Goal: Transaction & Acquisition: Obtain resource

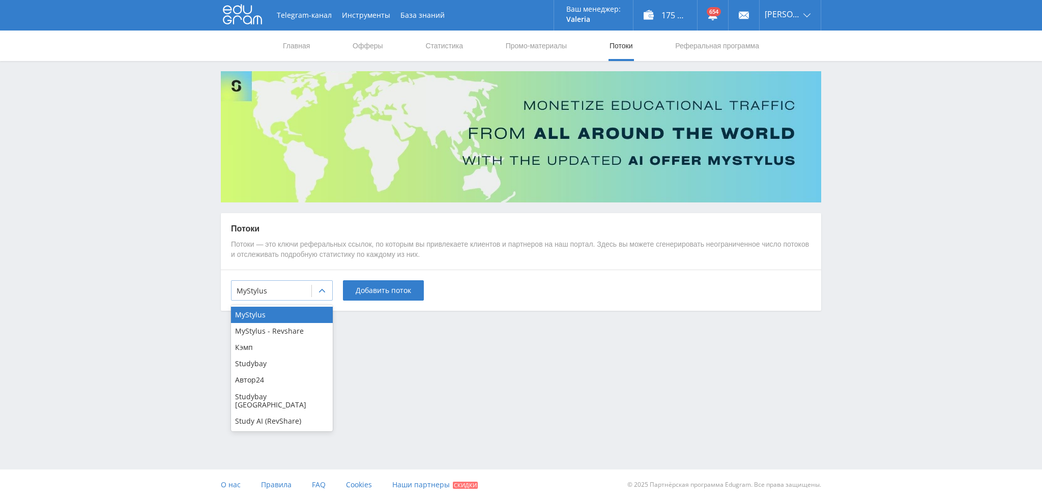
click at [302, 294] on div at bounding box center [272, 291] width 70 height 10
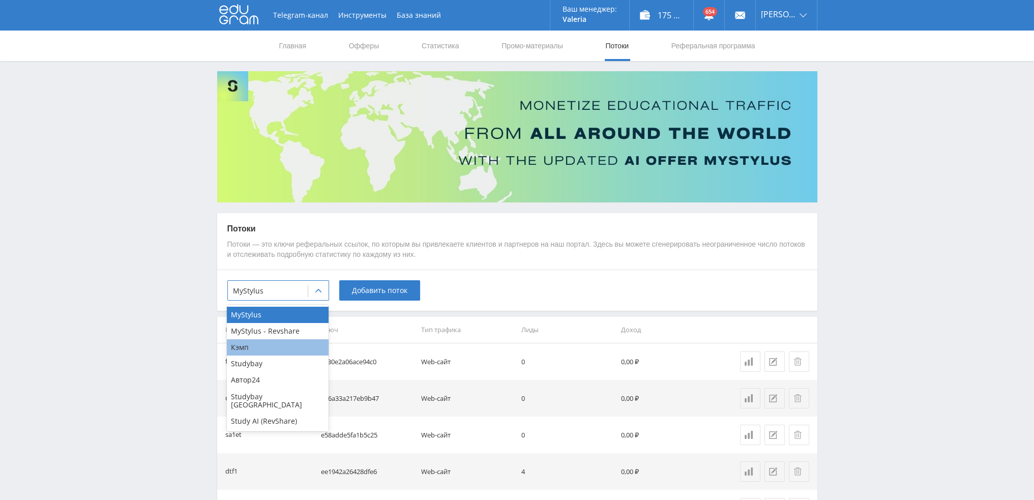
click at [271, 347] on div "Кэмп" at bounding box center [278, 347] width 102 height 16
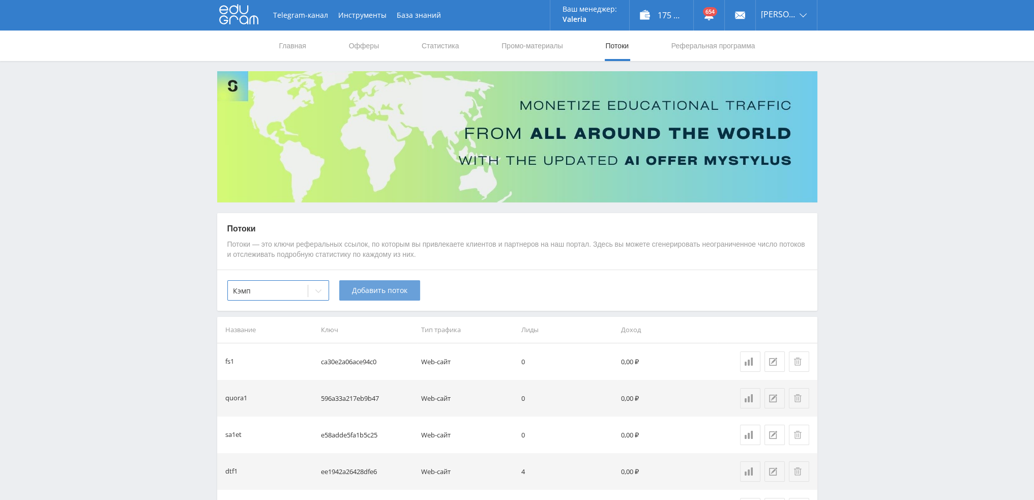
click at [374, 289] on span "Добавить поток" at bounding box center [379, 290] width 55 height 8
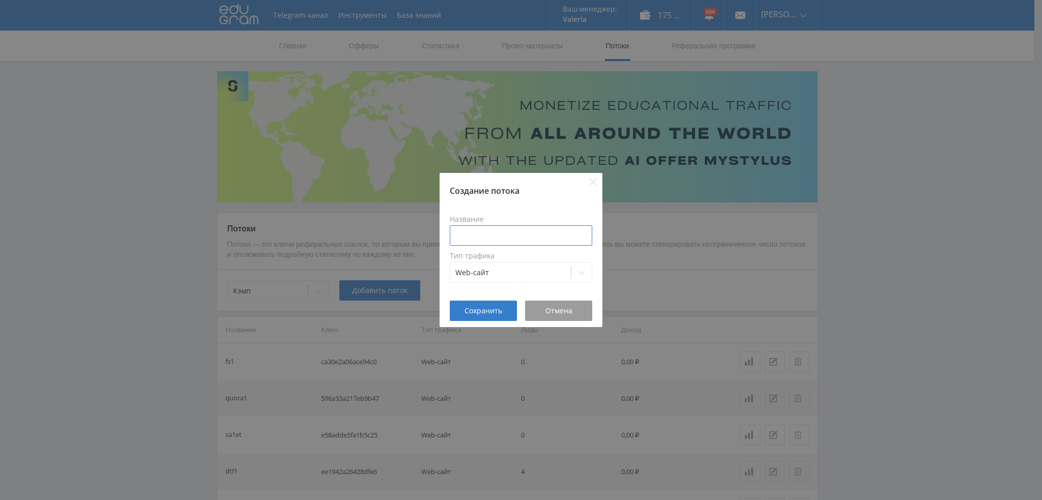
click at [478, 238] on input at bounding box center [521, 235] width 142 height 20
type input "pika2prez"
click at [484, 312] on span "Сохранить" at bounding box center [483, 311] width 38 height 8
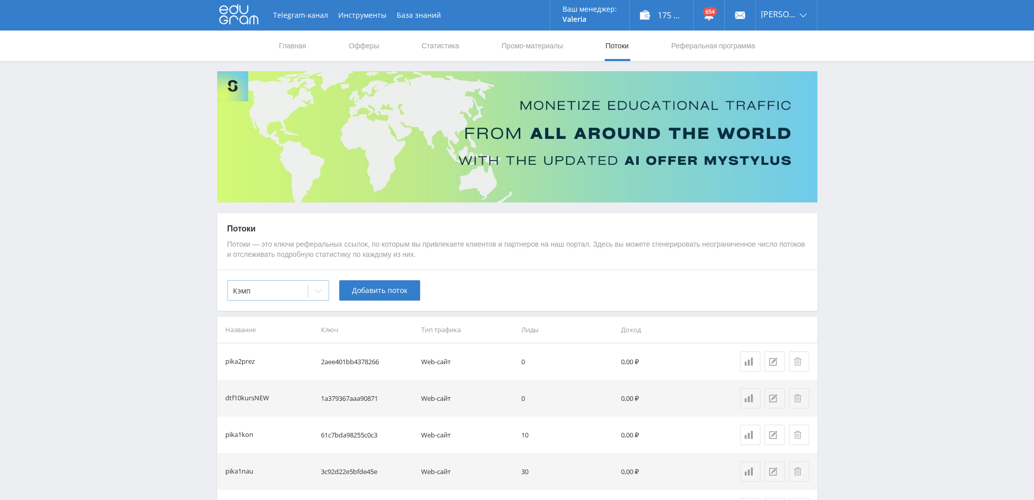
click at [311, 289] on div at bounding box center [318, 291] width 20 height 20
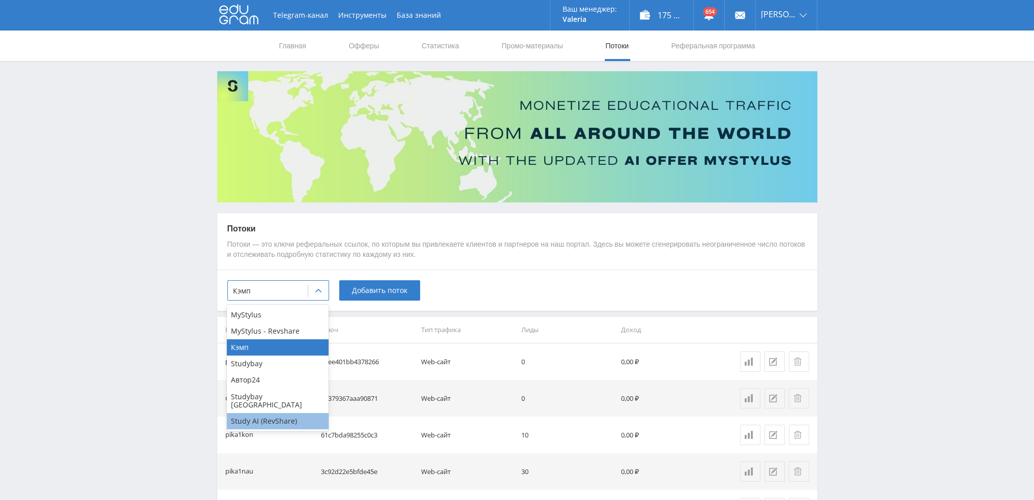
click at [282, 413] on div "Study AI (RevShare)" at bounding box center [278, 421] width 102 height 16
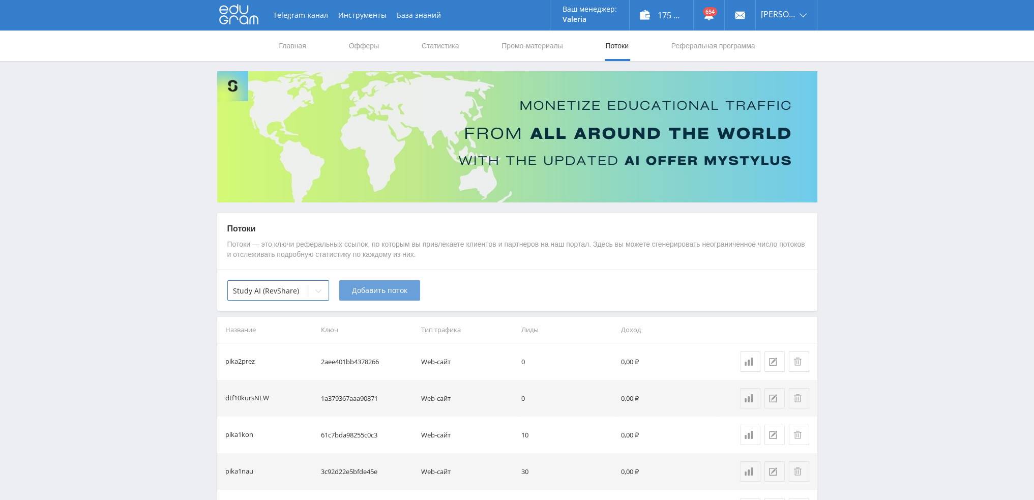
click at [378, 293] on span "Добавить поток" at bounding box center [379, 290] width 55 height 8
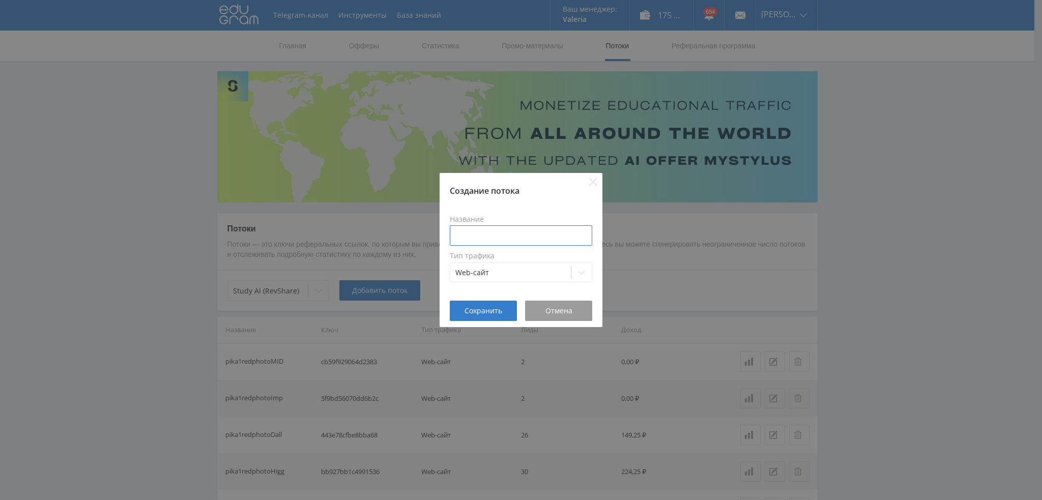
click at [516, 233] on input at bounding box center [521, 235] width 142 height 20
type input "pika2prez"
click at [490, 313] on span "Сохранить" at bounding box center [483, 311] width 38 height 8
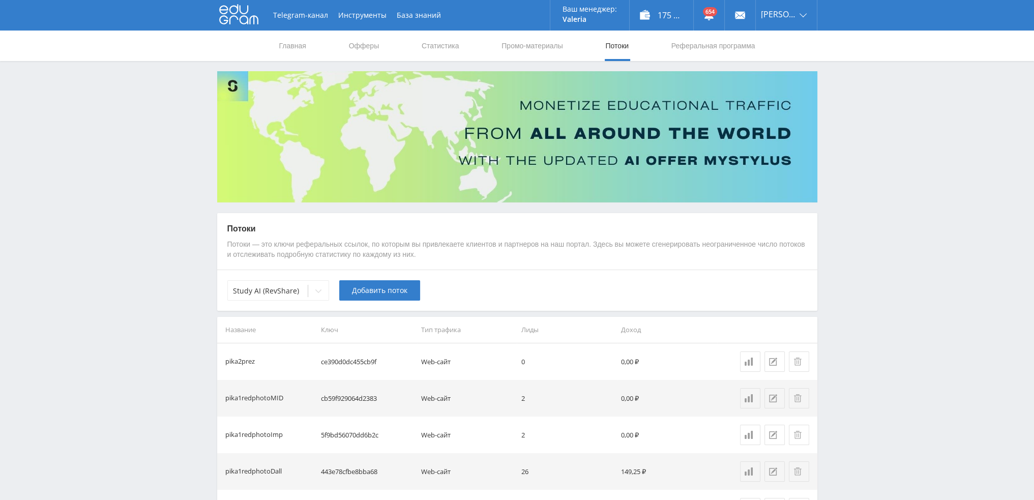
click at [370, 291] on span "Добавить поток" at bounding box center [379, 290] width 55 height 8
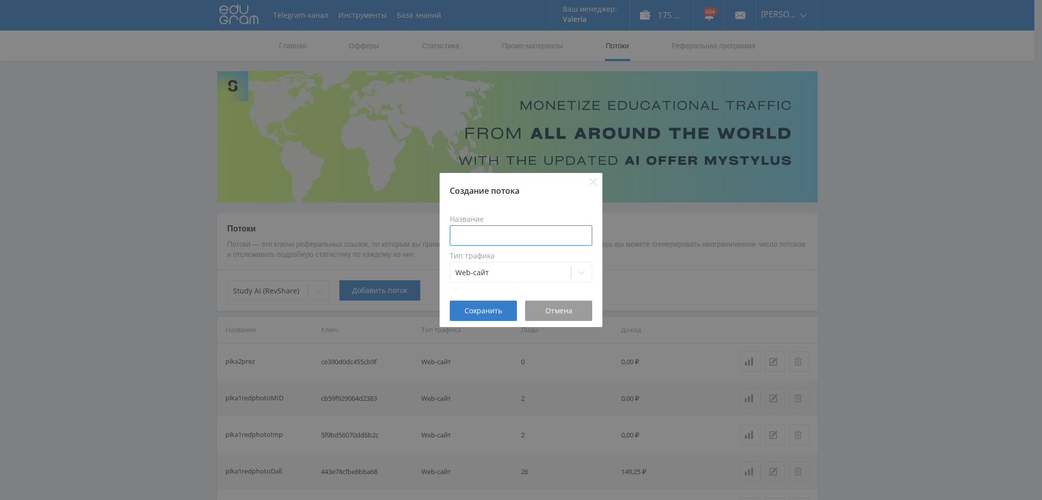
click at [486, 233] on input at bounding box center [521, 235] width 142 height 20
type input "pika2prezpro"
click at [484, 303] on button "Сохранить" at bounding box center [483, 311] width 67 height 20
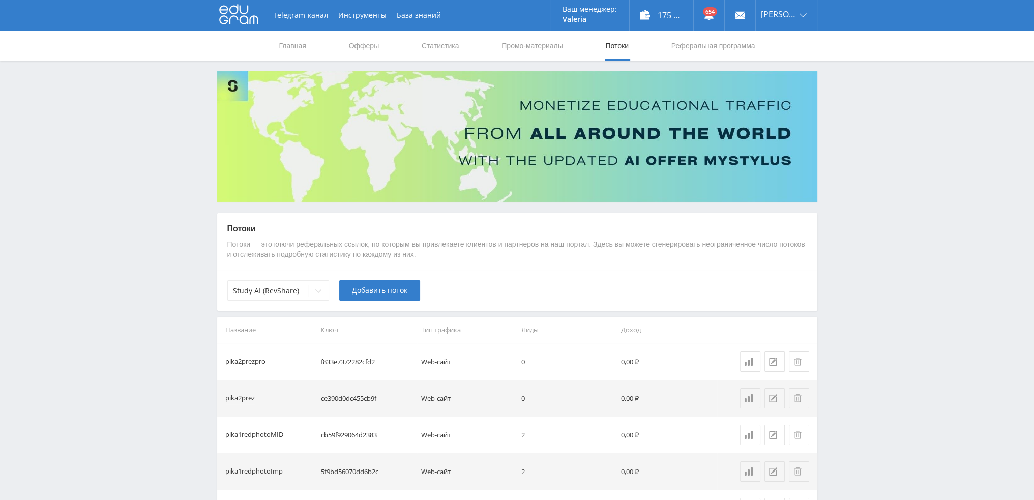
click at [358, 396] on td "ce390d0dc455cb9f" at bounding box center [367, 398] width 100 height 37
copy td "ce390d0dc455cb9f"
click at [297, 283] on div "Study AI (RevShare)" at bounding box center [278, 290] width 102 height 20
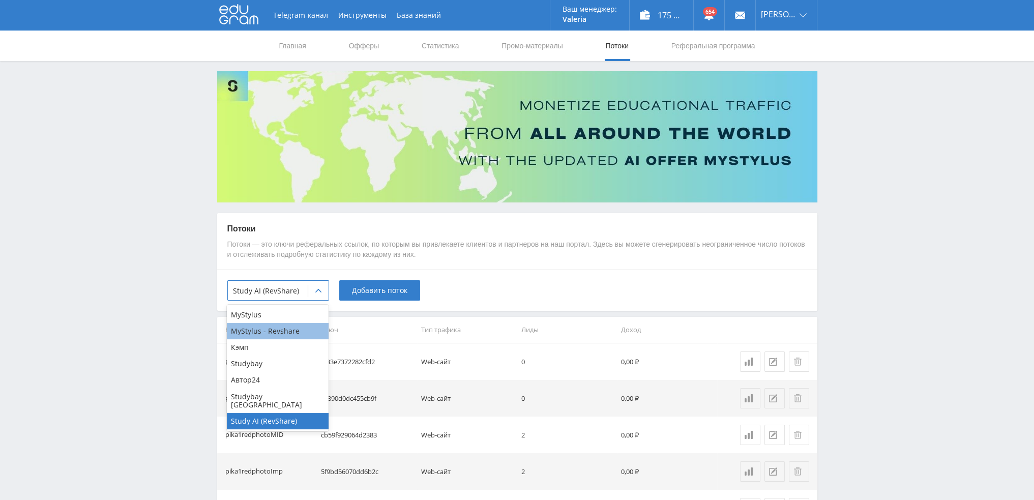
click at [276, 323] on div "MyStylus - Revshare" at bounding box center [278, 331] width 102 height 16
click at [281, 292] on div at bounding box center [268, 291] width 70 height 10
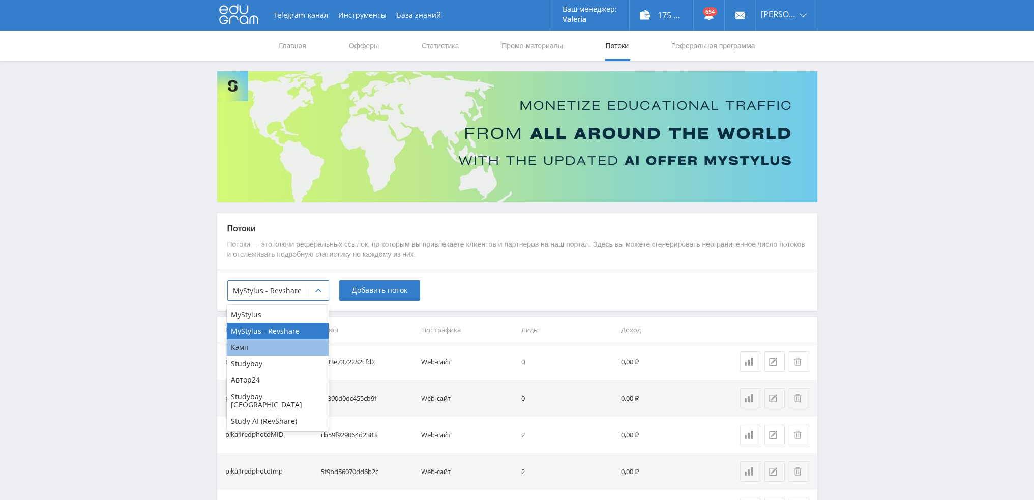
click at [267, 349] on div "Кэмп" at bounding box center [278, 347] width 102 height 16
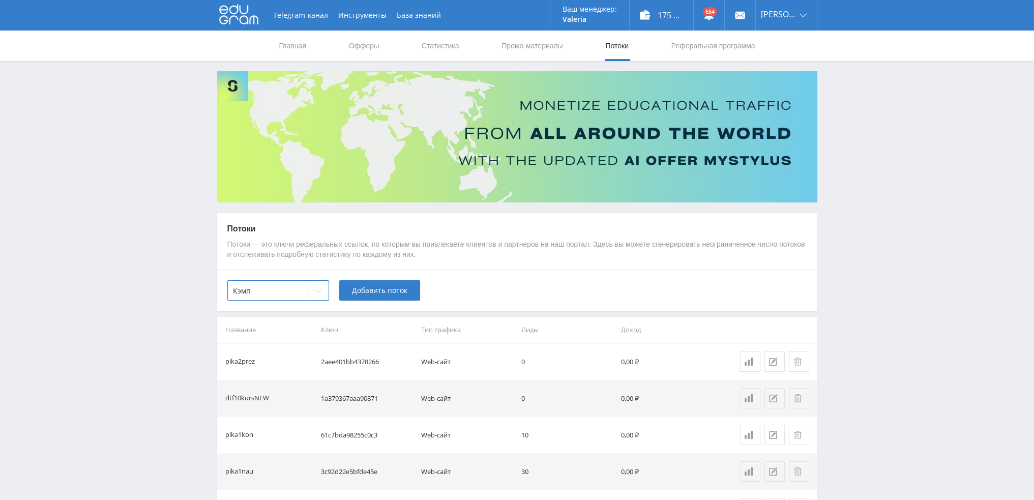
click at [345, 362] on td "2aee401bb4378266" at bounding box center [367, 361] width 100 height 37
copy td "2aee401bb4378266"
click at [521, 48] on link "Промо-материалы" at bounding box center [531, 46] width 63 height 31
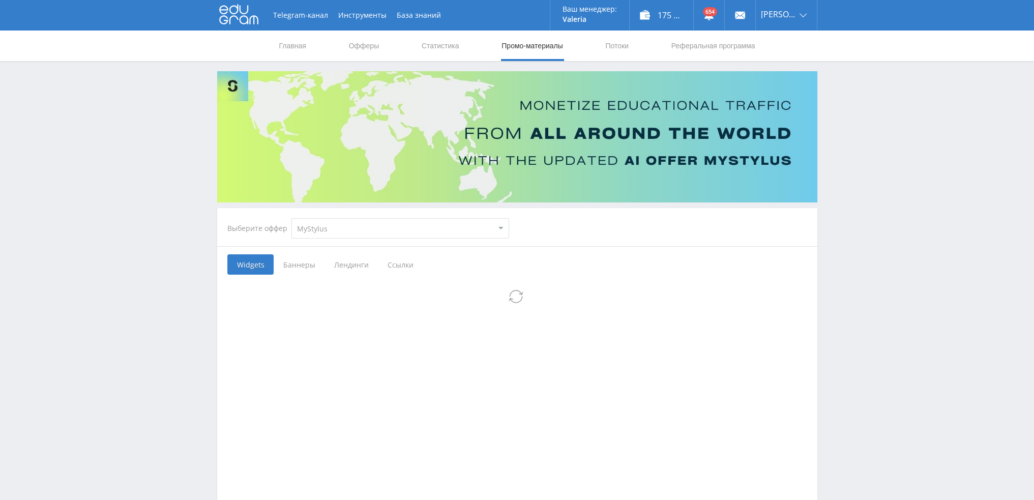
click at [328, 231] on select "MyStylus MyStylus - Revshare Кэмп Studybay Автор24 Studybay [GEOGRAPHIC_DATA] S…" at bounding box center [400, 228] width 218 height 20
select select "376"
click at [291, 218] on select "MyStylus MyStylus - Revshare Кэмп Studybay Автор24 Studybay [GEOGRAPHIC_DATA] S…" at bounding box center [400, 228] width 218 height 20
select select "376"
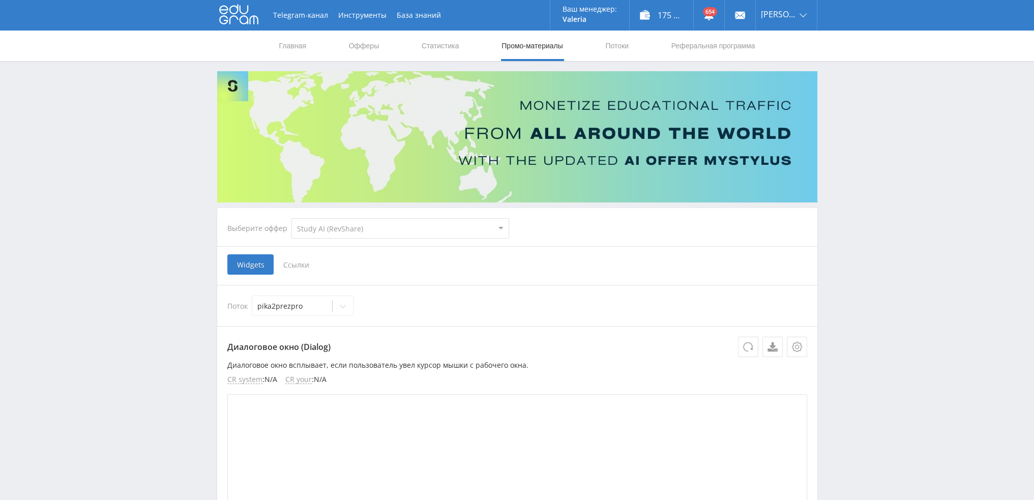
click at [297, 264] on span "Ссылки" at bounding box center [296, 264] width 45 height 20
click at [0, 0] on input "Ссылки" at bounding box center [0, 0] width 0 height 0
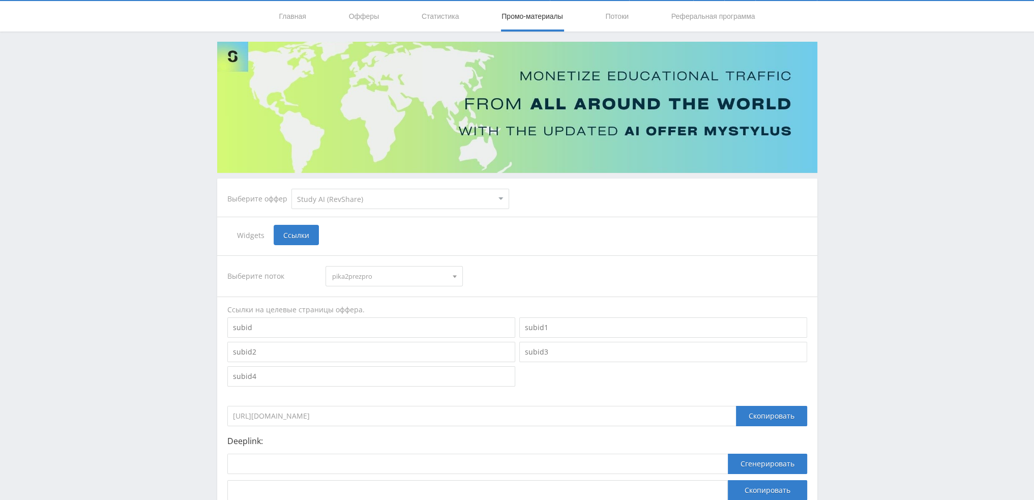
scroll to position [111, 0]
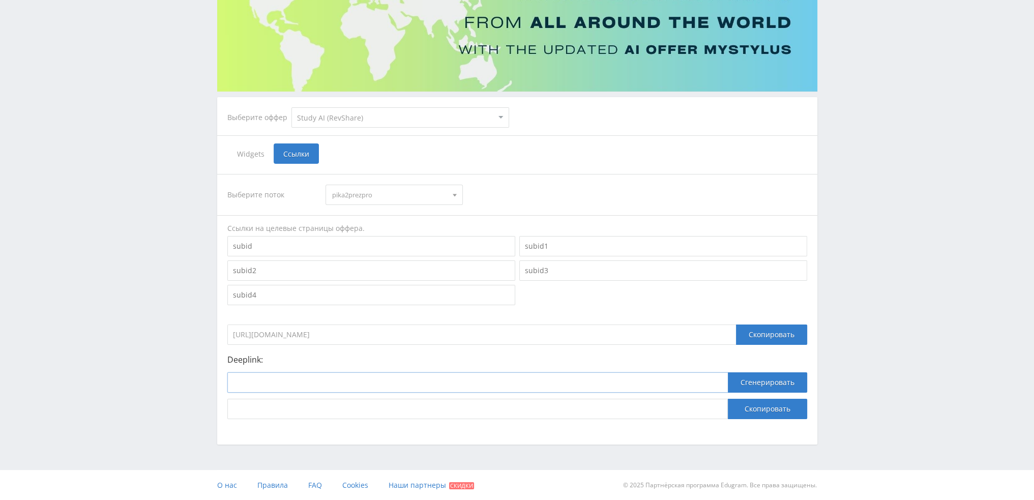
click at [354, 383] on input at bounding box center [477, 382] width 500 height 20
paste input "[URL]"
type input "[URL]"
click at [770, 383] on button "Сгенерировать" at bounding box center [767, 382] width 79 height 20
click at [769, 409] on button "Скопировать" at bounding box center [767, 409] width 79 height 20
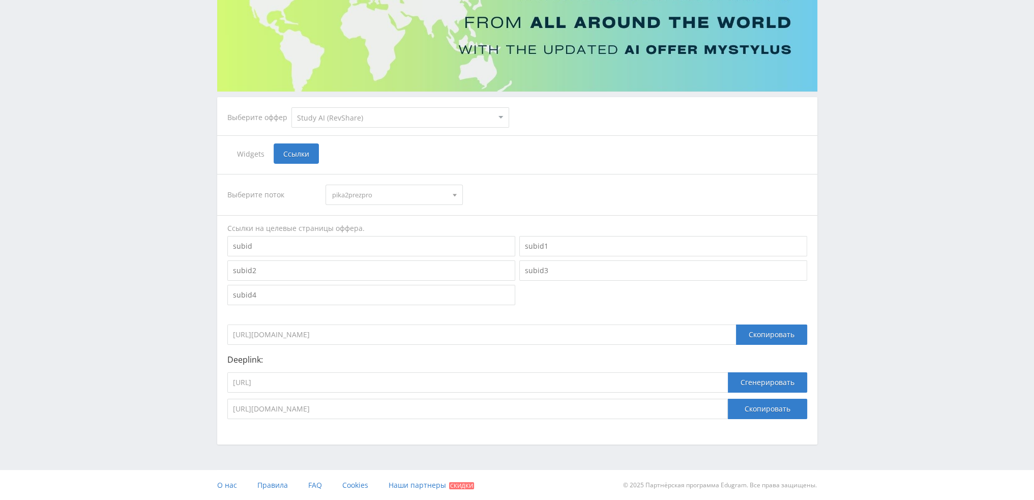
click at [349, 125] on select "MyStylus MyStylus - Revshare Кэмп Studybay Автор24 Studybay [GEOGRAPHIC_DATA] S…" at bounding box center [400, 117] width 218 height 20
select select "340"
click at [291, 107] on select "MyStylus MyStylus - Revshare Кэмп Studybay Автор24 Studybay [GEOGRAPHIC_DATA] S…" at bounding box center [400, 117] width 218 height 20
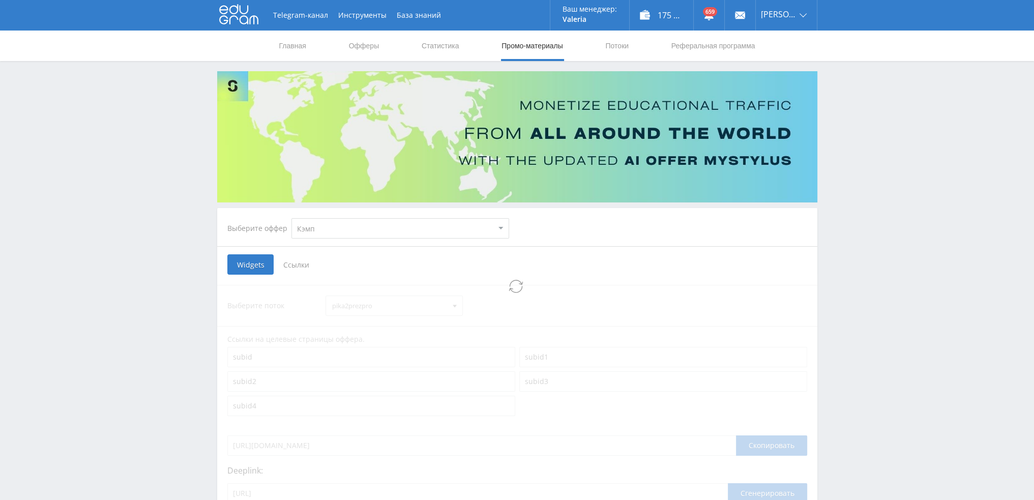
select select "340"
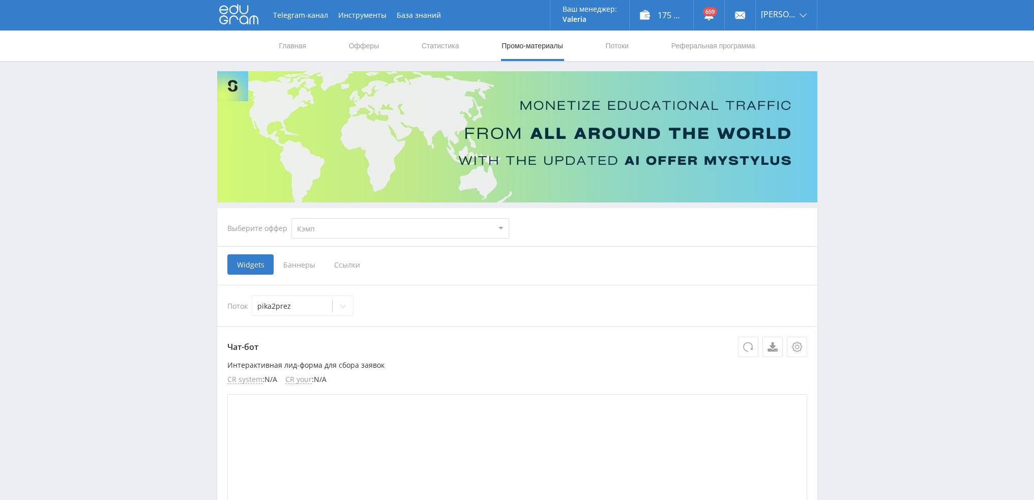
click at [355, 261] on span "Ссылки" at bounding box center [346, 264] width 45 height 20
click at [0, 0] on input "Ссылки" at bounding box center [0, 0] width 0 height 0
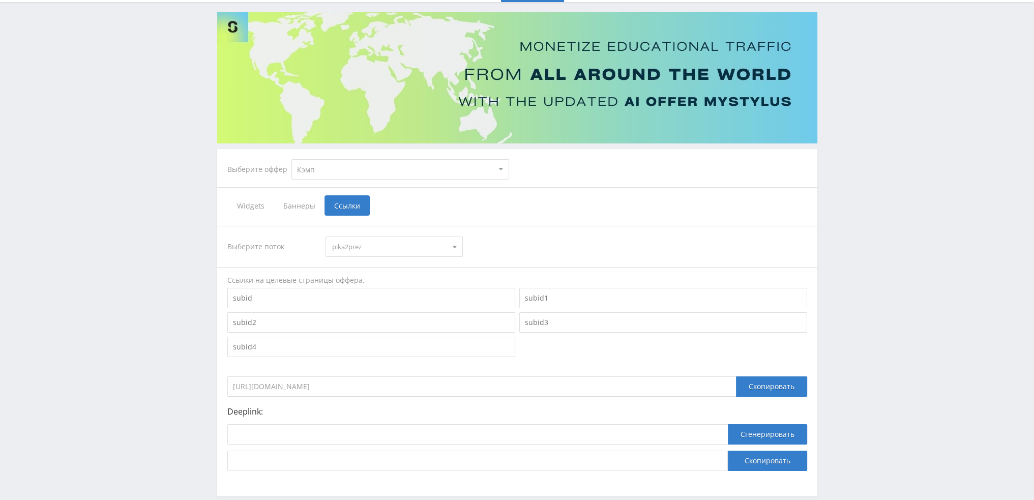
scroll to position [111, 0]
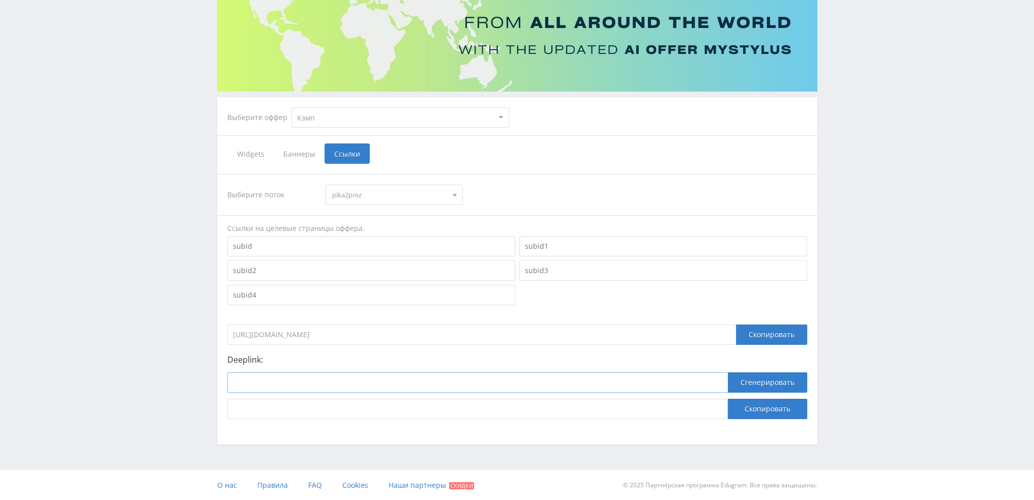
drag, startPoint x: 326, startPoint y: 376, endPoint x: 375, endPoint y: 382, distance: 50.2
click at [326, 377] on input at bounding box center [477, 382] width 500 height 20
paste input "[URL]"
type input "[URL]"
click at [751, 380] on button "Сгенерировать" at bounding box center [767, 382] width 79 height 20
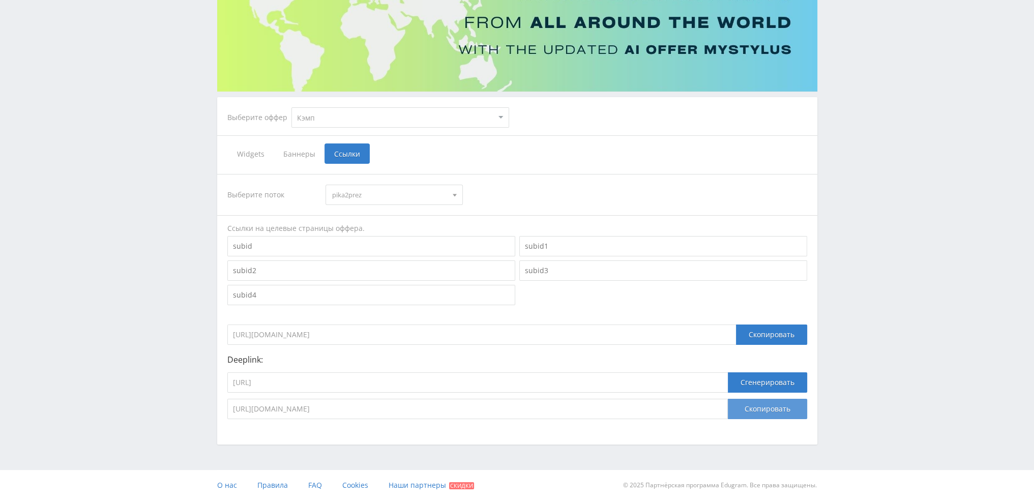
click at [762, 412] on button "Скопировать" at bounding box center [767, 409] width 79 height 20
drag, startPoint x: 385, startPoint y: 380, endPoint x: 181, endPoint y: 394, distance: 204.5
click at [181, 394] on div "Telegram-канал Инструменты База знаний Ваш менеджер: [PERSON_NAME] [PERSON_NAME…" at bounding box center [517, 194] width 1034 height 611
click at [753, 410] on button "Скопировать" at bounding box center [767, 409] width 79 height 20
